Goal: Task Accomplishment & Management: Manage account settings

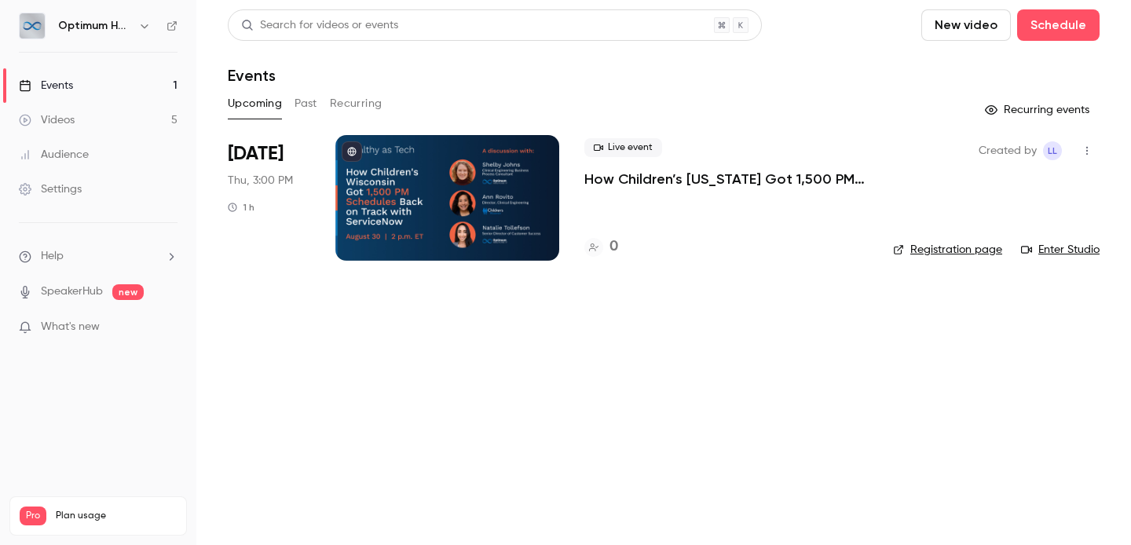
click at [704, 185] on p "How Children’s [US_STATE] Got 1,500 PM Schedules Back on Track With ServiceNow" at bounding box center [727, 179] width 284 height 19
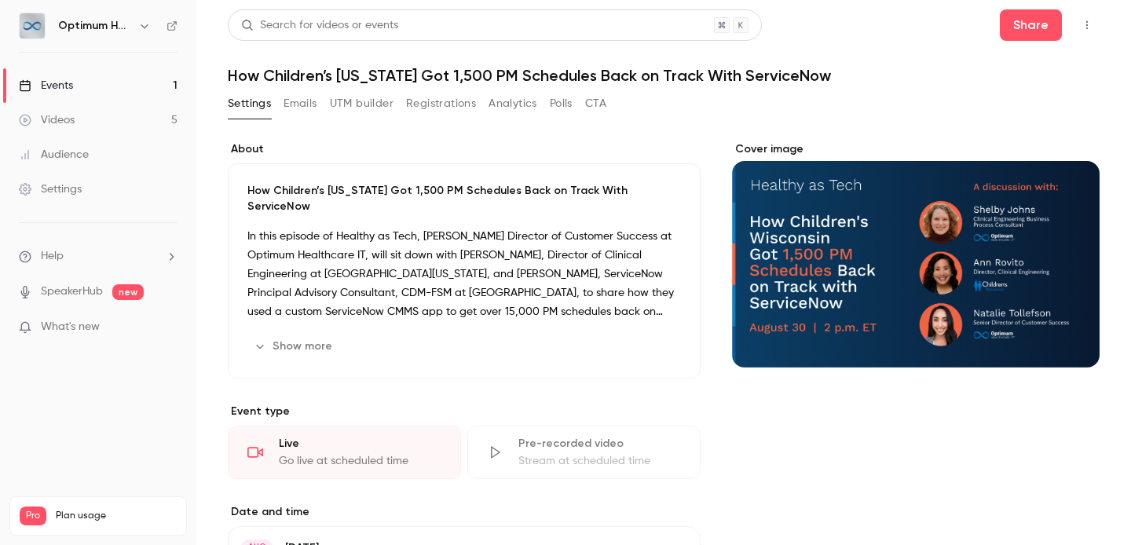
click at [1017, 293] on div "Cover image" at bounding box center [916, 254] width 368 height 226
click at [0, 0] on input "Cover image" at bounding box center [0, 0] width 0 height 0
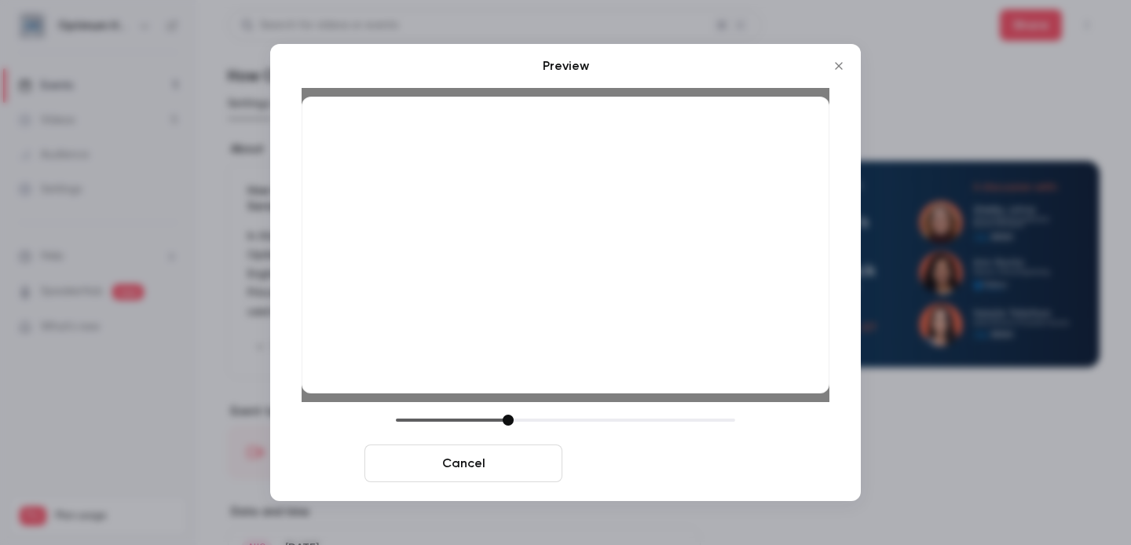
click at [665, 459] on button "Save cover" at bounding box center [668, 464] width 198 height 38
